Goal: Find specific page/section: Find specific page/section

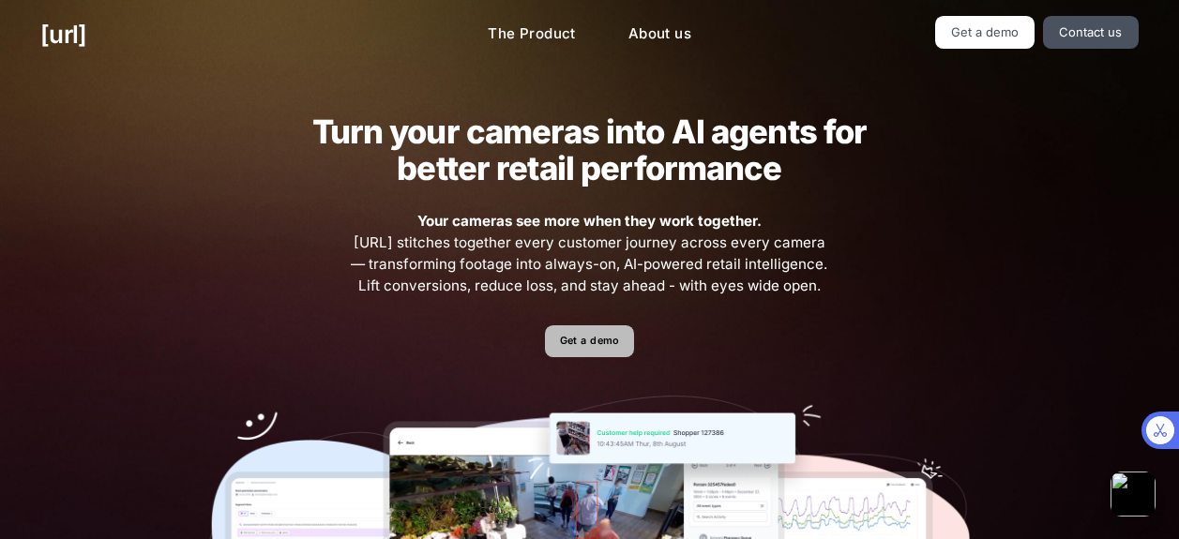
click at [599, 342] on link "Get a demo" at bounding box center [589, 341] width 89 height 33
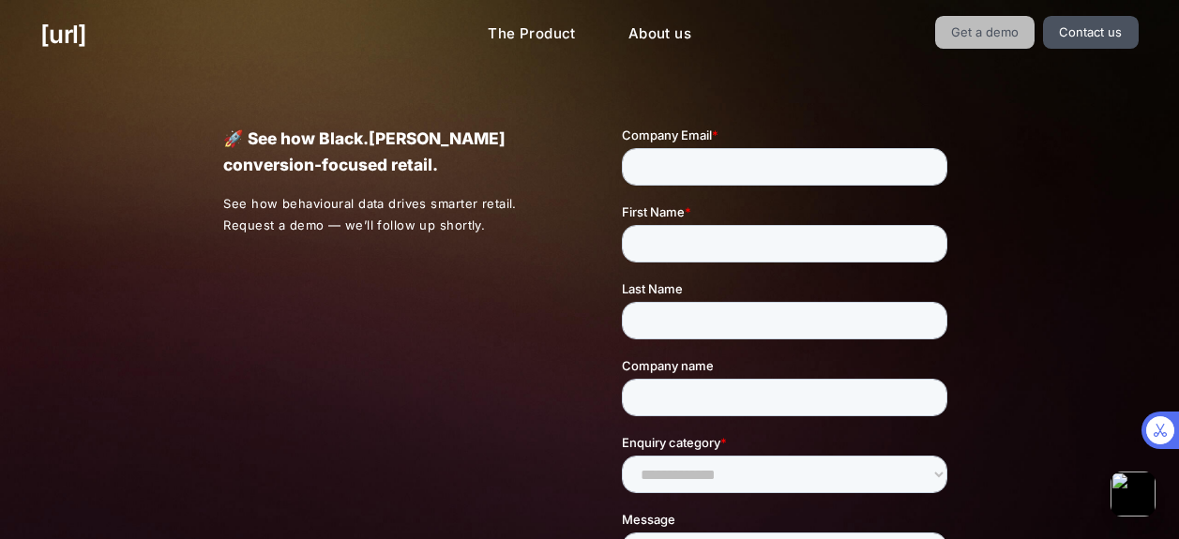
click at [982, 37] on link "Get a demo" at bounding box center [985, 32] width 100 height 33
